Goal: Information Seeking & Learning: Learn about a topic

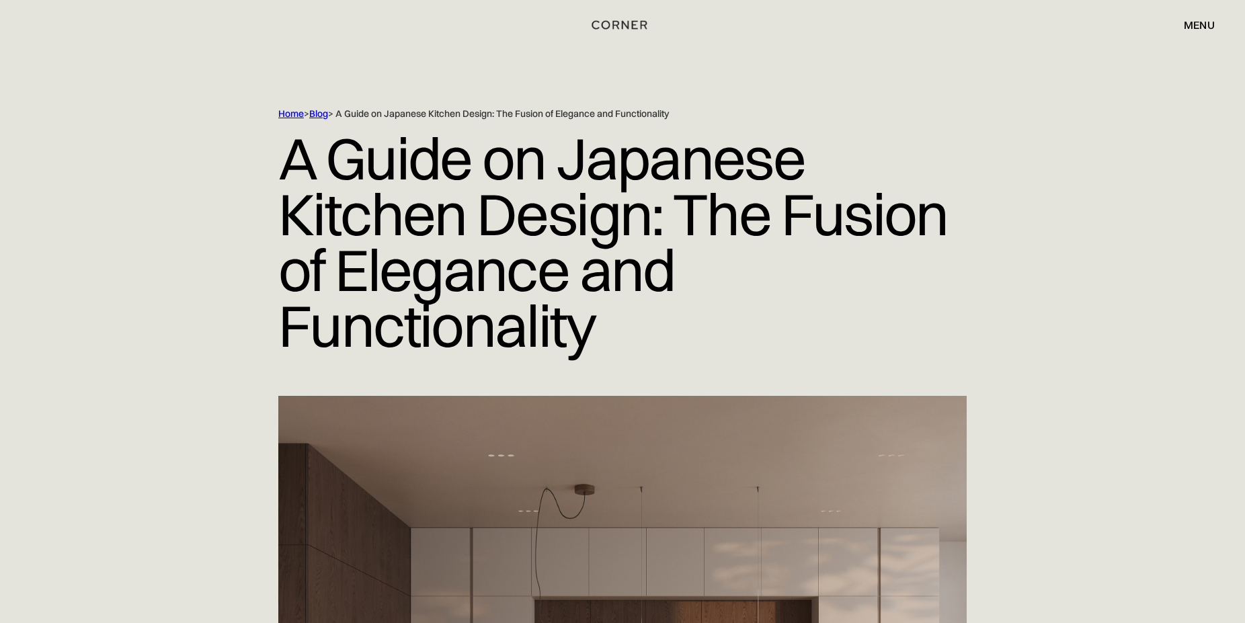
click at [319, 227] on h1 "A Guide on Japanese Kitchen Design: The Fusion of Elegance and Functionality" at bounding box center [622, 242] width 688 height 244
click at [161, 245] on div "Home > Blog > A Guide on Japanese Kitchen Design: The Fusion of Elegance and Fu…" at bounding box center [622, 252] width 1245 height 288
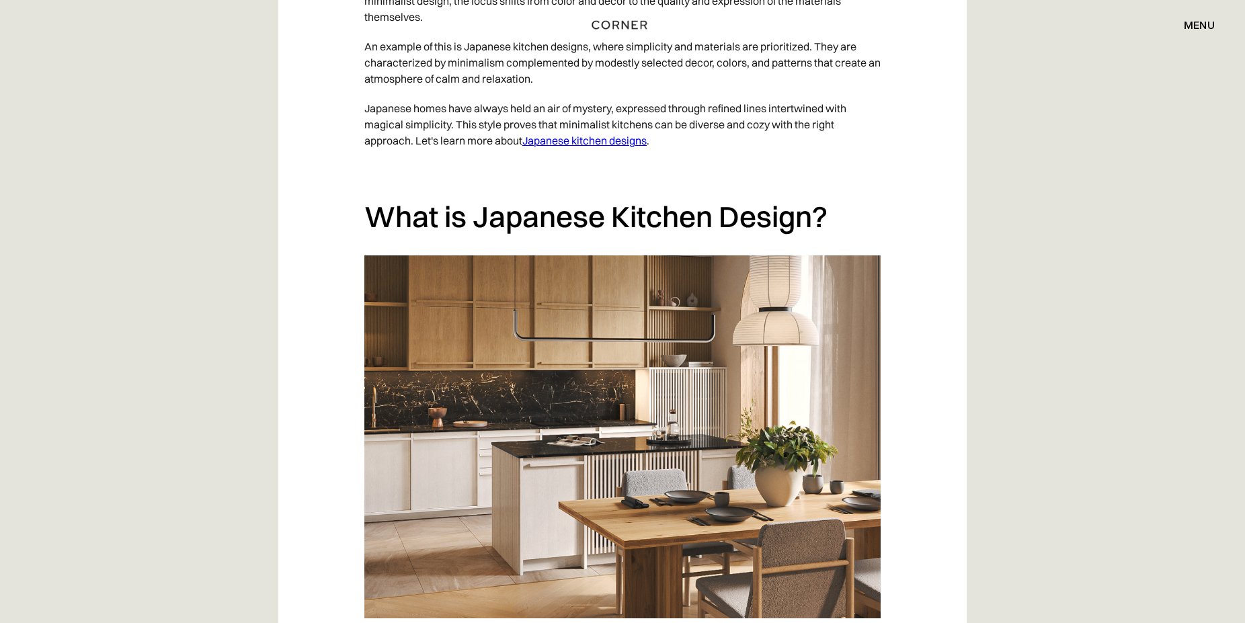
scroll to position [1371, 0]
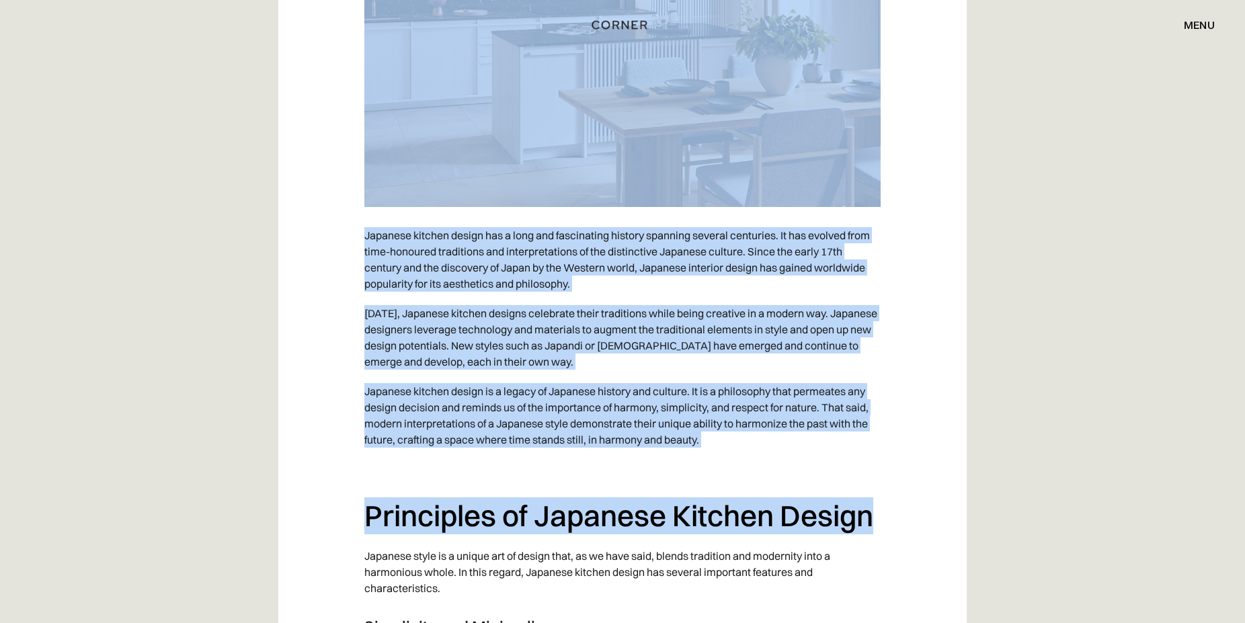
drag, startPoint x: 550, startPoint y: 153, endPoint x: 376, endPoint y: 321, distance: 242.0
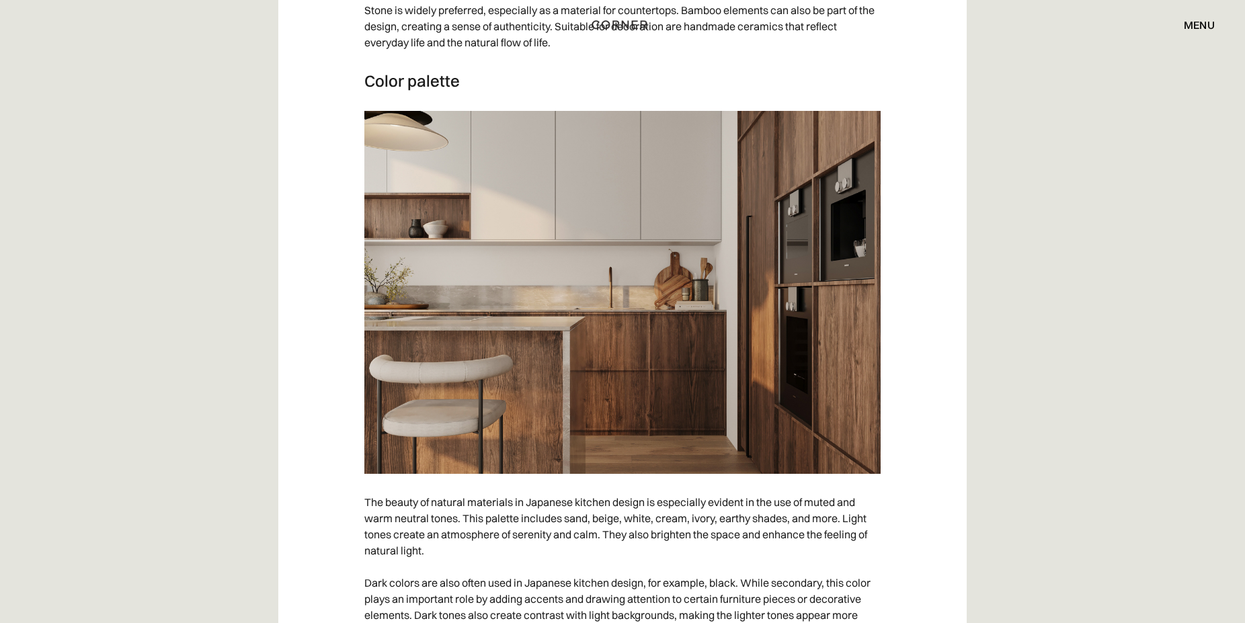
scroll to position [3202, 0]
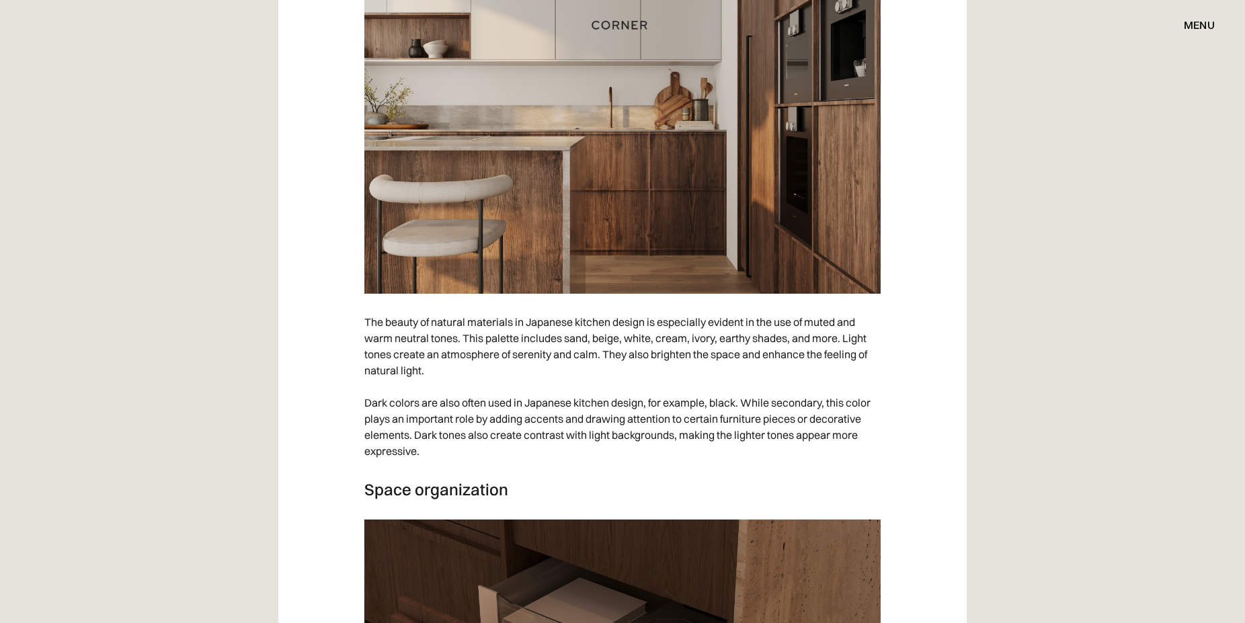
scroll to position [3339, 0]
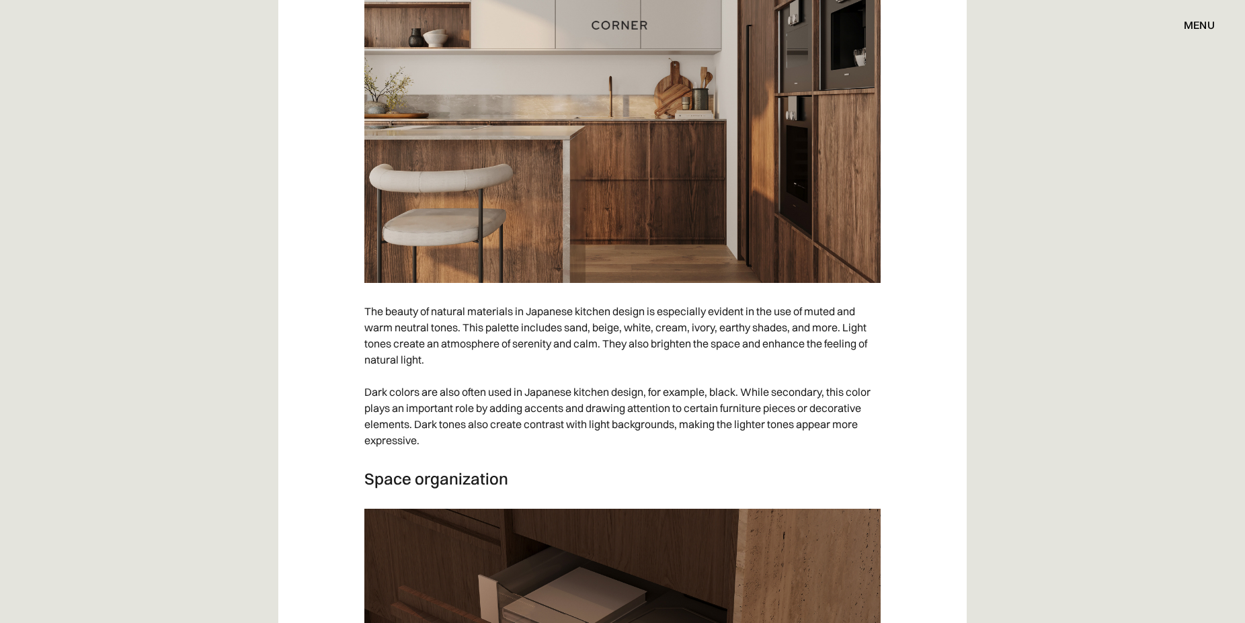
click at [395, 338] on p "The beauty of natural materials in Japanese kitchen design is especially eviden…" at bounding box center [622, 375] width 516 height 159
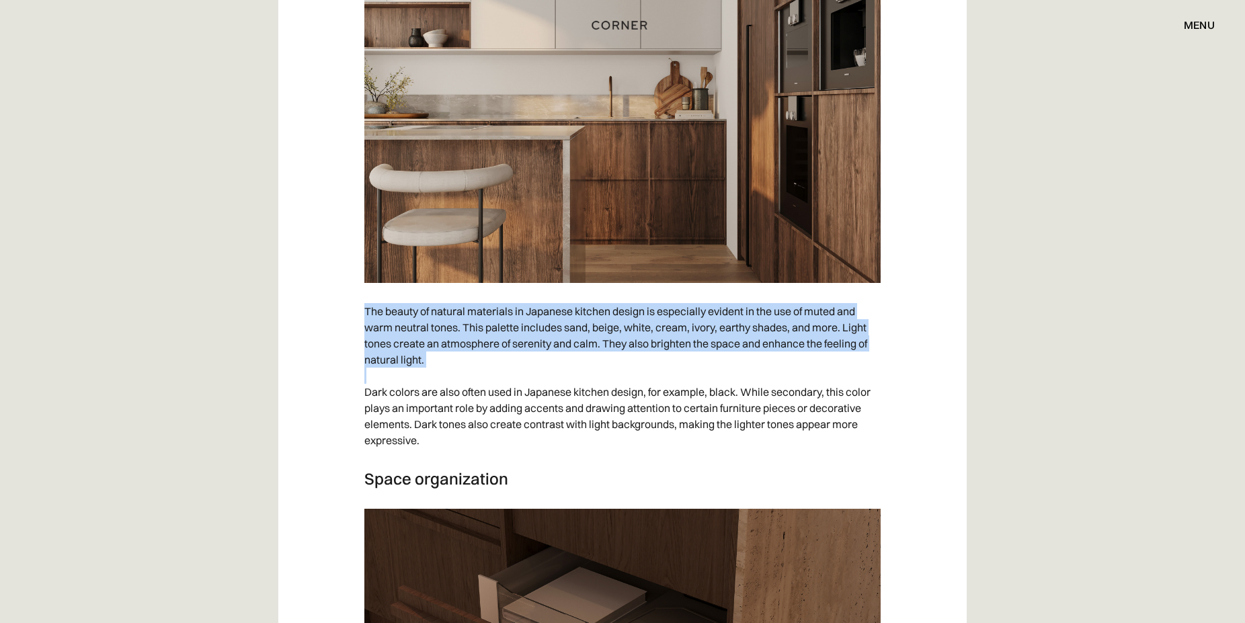
drag, startPoint x: 395, startPoint y: 338, endPoint x: 378, endPoint y: 335, distance: 16.5
click at [456, 421] on p "The beauty of natural materials in Japanese kitchen design is especially eviden…" at bounding box center [622, 375] width 516 height 159
drag, startPoint x: 378, startPoint y: 335, endPoint x: 282, endPoint y: 323, distance: 96.8
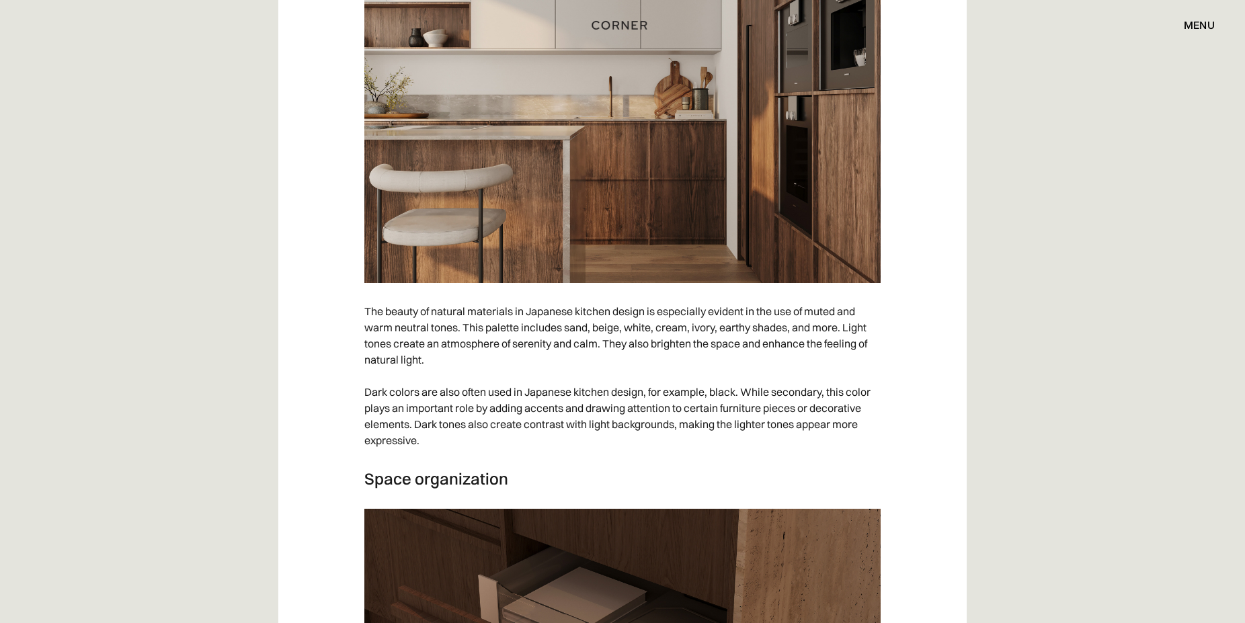
click at [428, 429] on p "The beauty of natural materials in Japanese kitchen design is especially eviden…" at bounding box center [622, 375] width 516 height 159
drag, startPoint x: 417, startPoint y: 417, endPoint x: 388, endPoint y: 360, distance: 64.0
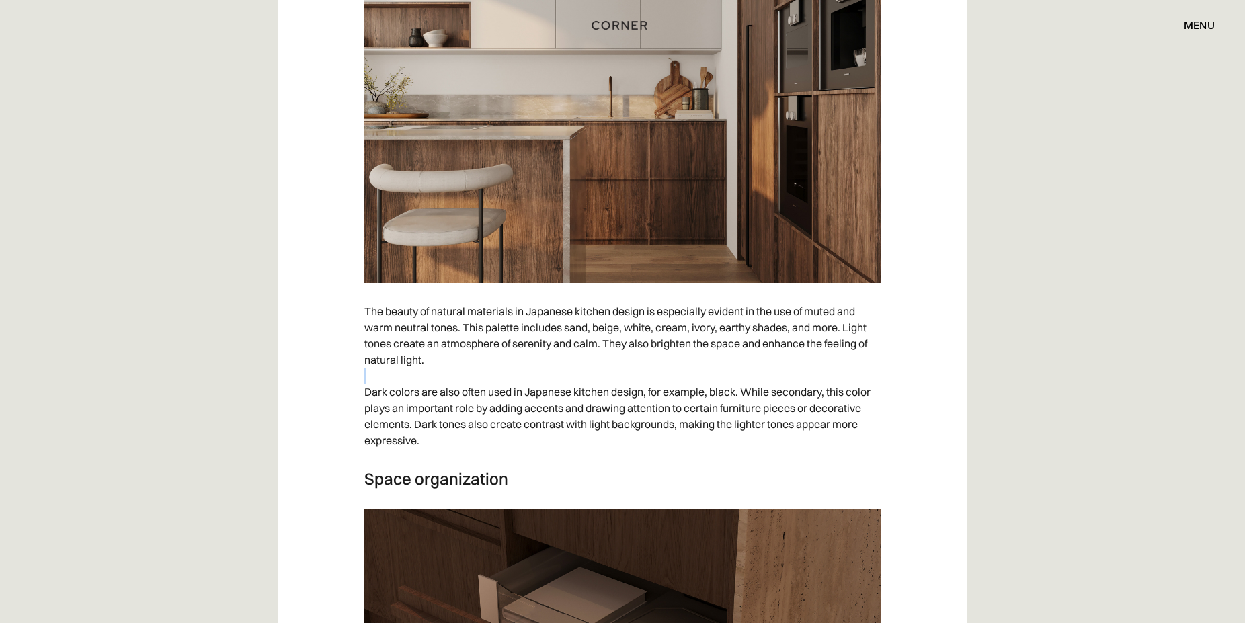
click at [388, 360] on p "The beauty of natural materials in Japanese kitchen design is especially eviden…" at bounding box center [622, 375] width 516 height 159
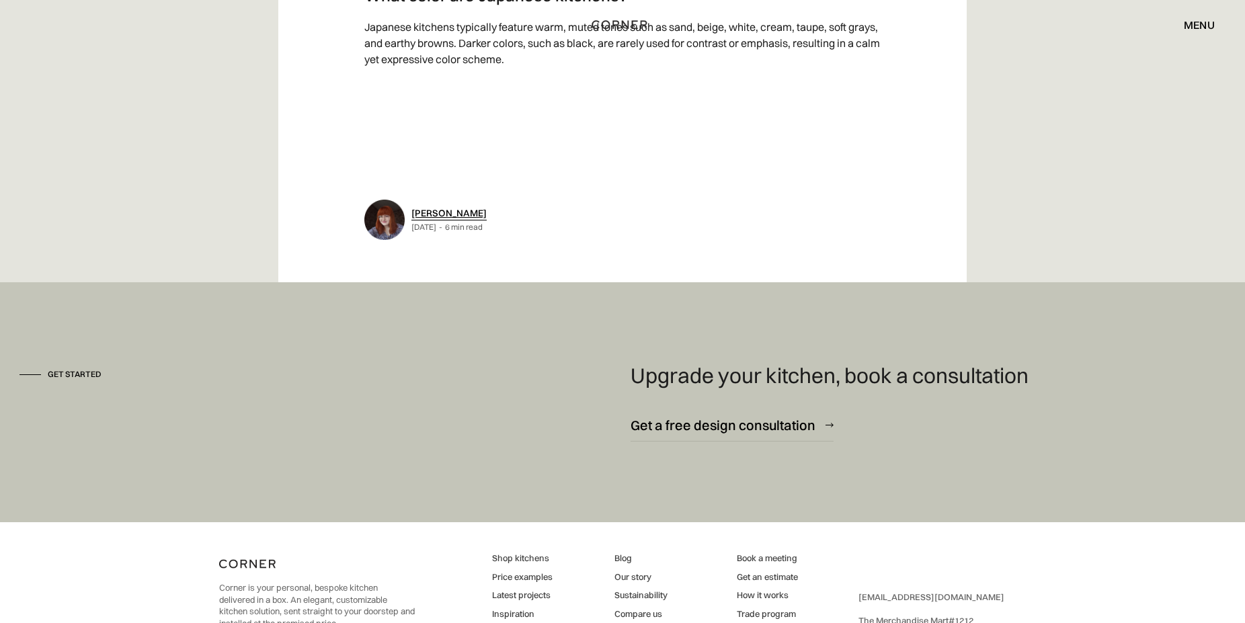
scroll to position [10260, 0]
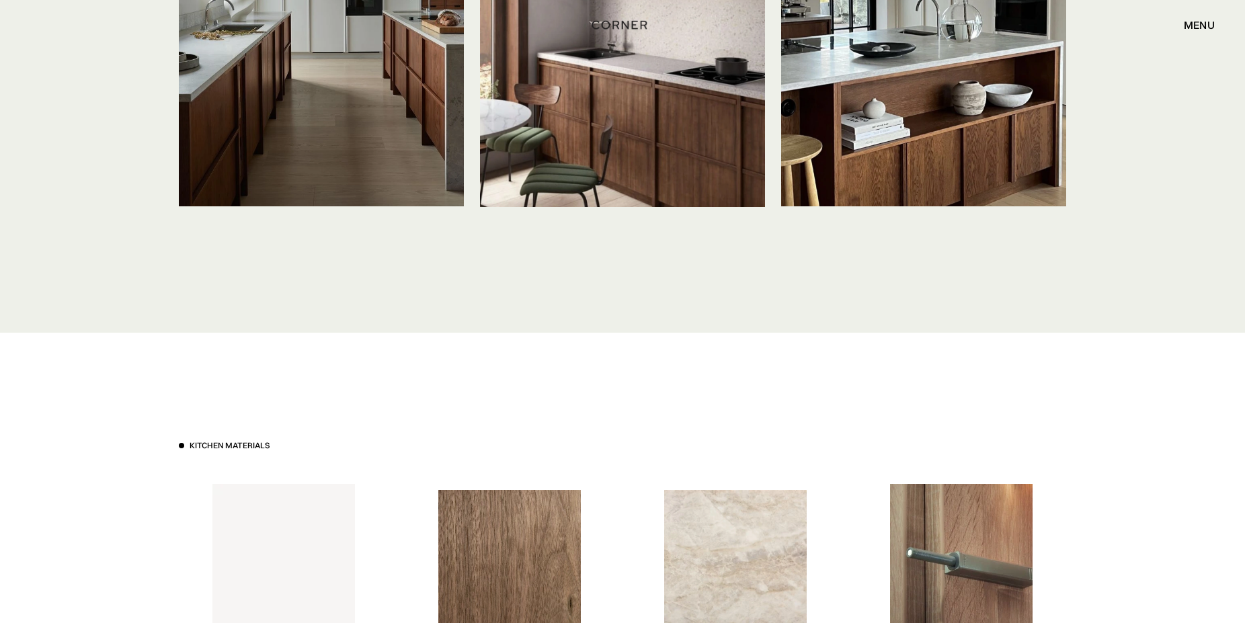
scroll to position [3770, 0]
